Goal: Information Seeking & Learning: Learn about a topic

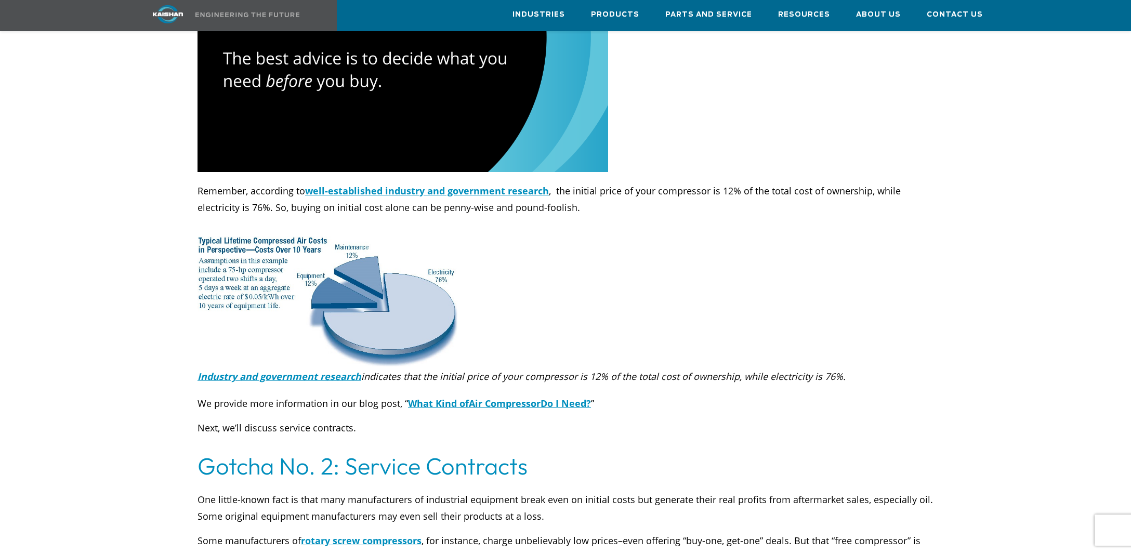
scroll to position [1425, 0]
click at [398, 185] on span "well-established industry and government research" at bounding box center [427, 191] width 244 height 12
